Goal: Find specific page/section: Find specific page/section

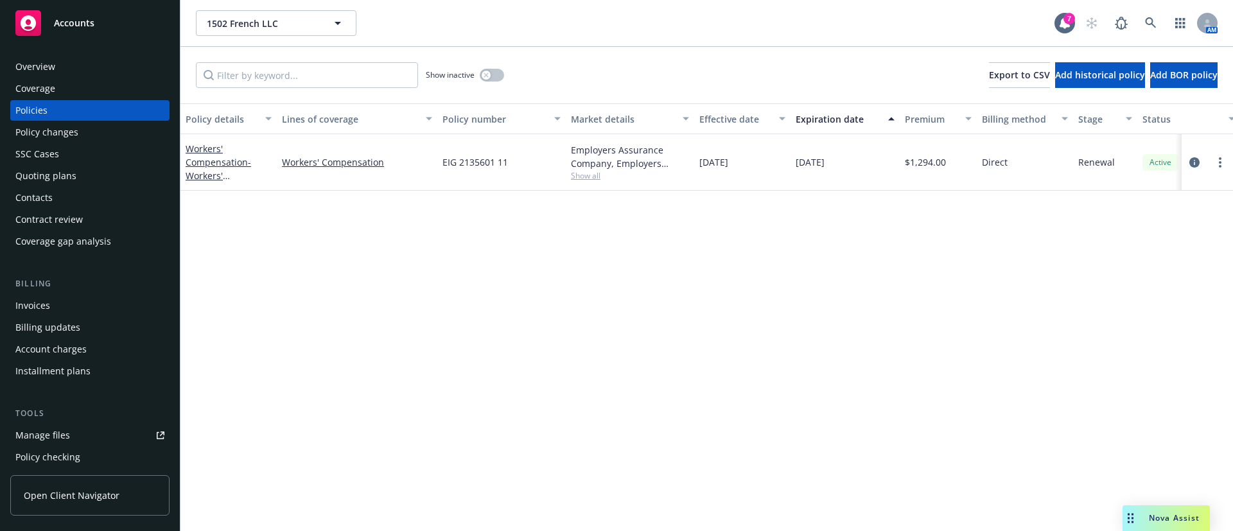
click at [63, 200] on div "Contacts" at bounding box center [89, 197] width 149 height 21
